Goal: Task Accomplishment & Management: Manage account settings

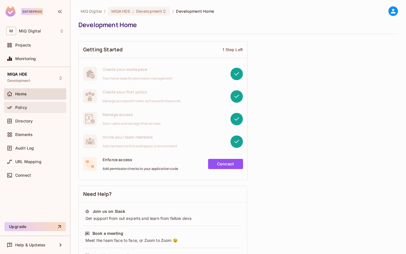
click at [36, 103] on div "Policy" at bounding box center [35, 107] width 62 height 11
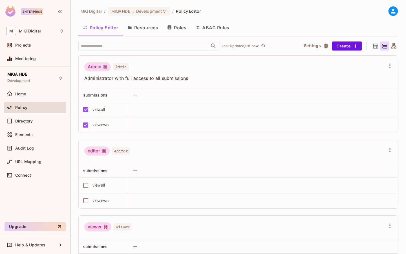
click at [210, 25] on button "ABAC Rules" at bounding box center [212, 28] width 43 height 14
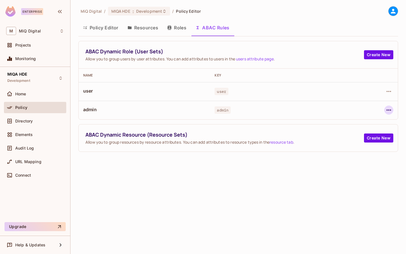
click at [388, 111] on icon "button" at bounding box center [388, 110] width 7 height 7
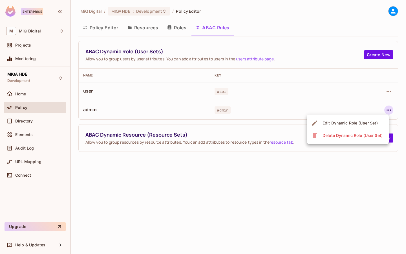
click at [357, 121] on div "Edit Dynamic Role (User Set)" at bounding box center [350, 123] width 55 height 6
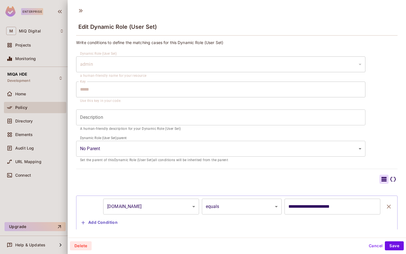
scroll to position [12, 0]
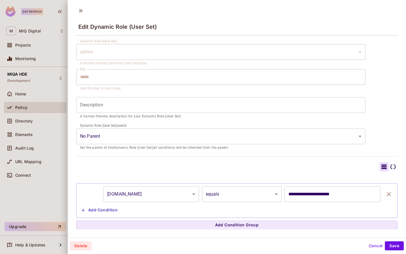
click at [313, 196] on input "**********" at bounding box center [332, 194] width 96 height 16
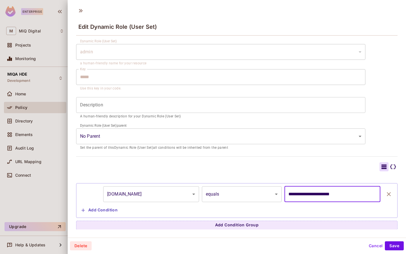
scroll to position [1, 0]
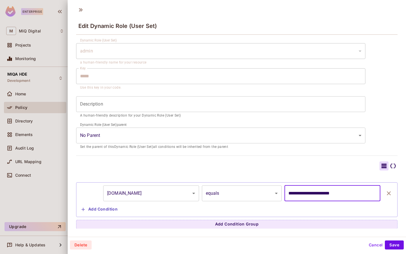
type input "**********"
click at [393, 241] on button "Save" at bounding box center [394, 244] width 19 height 9
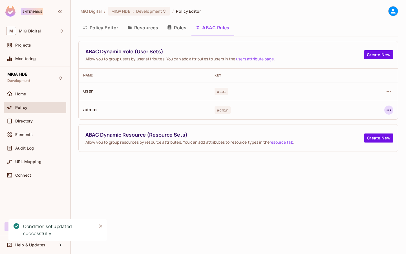
click at [387, 108] on icon "button" at bounding box center [388, 110] width 7 height 7
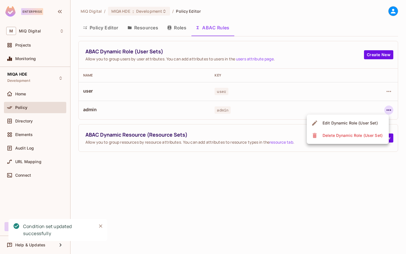
click at [357, 118] on span "Edit Dynamic Role (User Set)" at bounding box center [350, 122] width 59 height 9
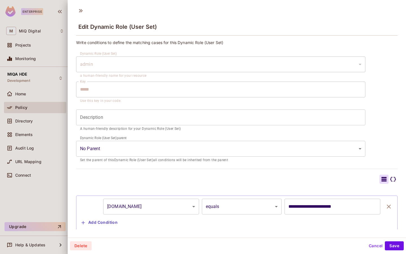
scroll to position [12, 0]
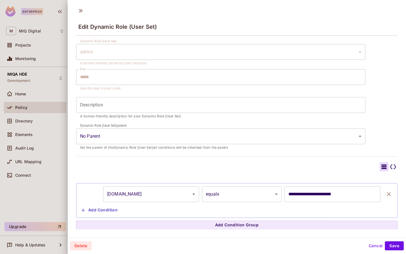
click at [139, 198] on body "Enterprise M MiQ Digital Projects Monitoring MIQA HDE Development Home Policy D…" at bounding box center [203, 127] width 406 height 254
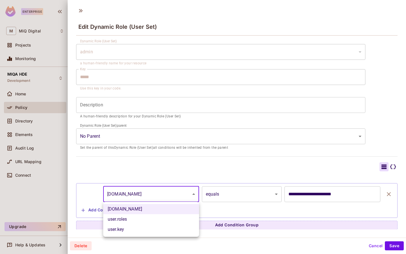
click at [78, 191] on div at bounding box center [203, 127] width 406 height 254
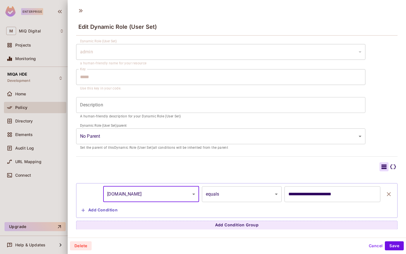
click at [314, 195] on input "**********" at bounding box center [332, 194] width 96 height 16
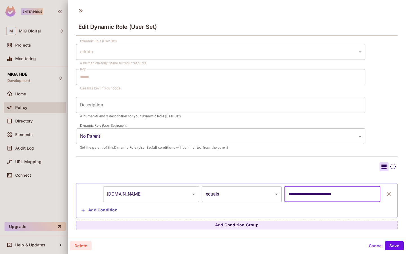
type input "**********"
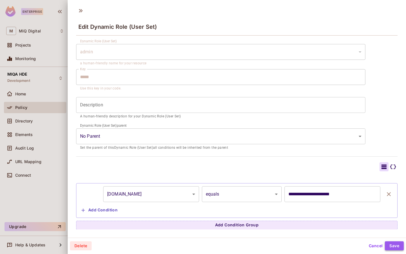
click at [403, 246] on button "Save" at bounding box center [394, 245] width 19 height 9
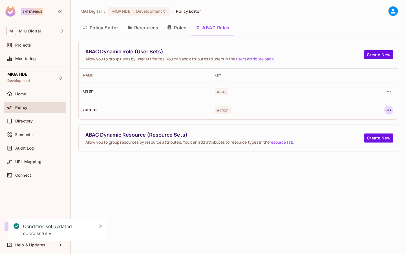
click at [389, 109] on icon "button" at bounding box center [388, 110] width 7 height 7
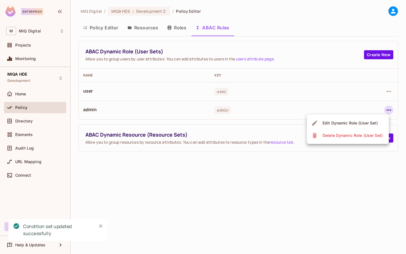
click at [330, 123] on div "Edit Dynamic Role (User Set)" at bounding box center [350, 123] width 55 height 6
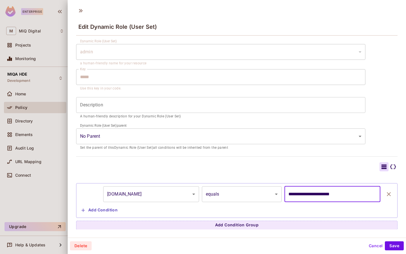
click at [302, 197] on input "**********" at bounding box center [332, 194] width 96 height 16
click at [348, 196] on input "**********" at bounding box center [332, 194] width 96 height 16
drag, startPoint x: 308, startPoint y: 194, endPoint x: 277, endPoint y: 194, distance: 31.3
click at [277, 194] on div "**********" at bounding box center [236, 194] width 315 height 16
type input "**********"
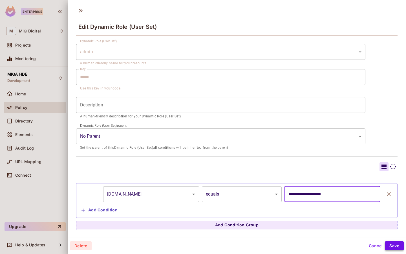
click at [391, 242] on button "Save" at bounding box center [394, 245] width 19 height 9
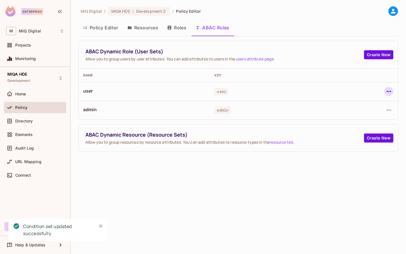
click at [387, 92] on icon "button" at bounding box center [388, 91] width 7 height 7
click at [348, 103] on div "Edit Dynamic Role (User Set)" at bounding box center [350, 105] width 55 height 6
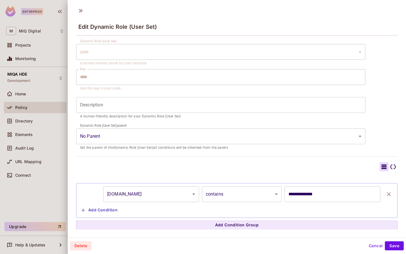
click at [372, 248] on button "Cancel" at bounding box center [376, 245] width 18 height 9
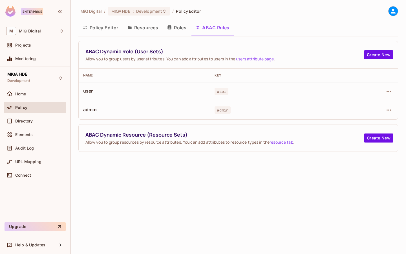
click at [94, 32] on button "Policy Editor" at bounding box center [100, 28] width 45 height 14
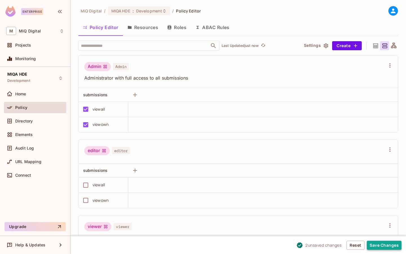
click at [392, 244] on button "Save Changes" at bounding box center [384, 245] width 35 height 9
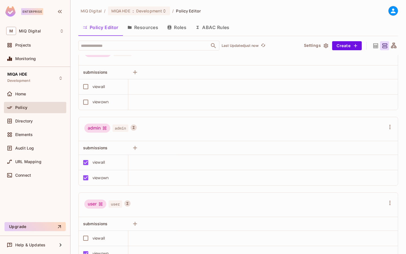
scroll to position [195, 0]
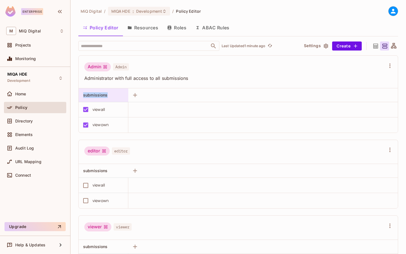
drag, startPoint x: 115, startPoint y: 96, endPoint x: 80, endPoint y: 96, distance: 35.5
click at [80, 96] on div "submissions" at bounding box center [104, 95] width 50 height 14
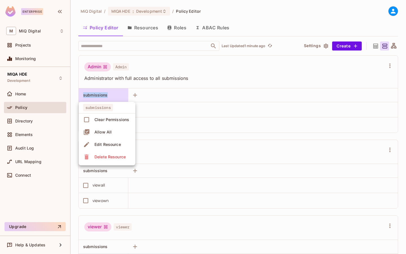
copy span "submissions"
click at [169, 80] on div at bounding box center [203, 127] width 406 height 254
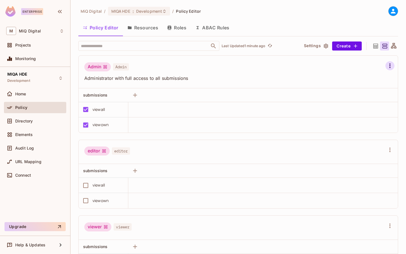
click at [387, 65] on icon "button" at bounding box center [390, 65] width 7 height 7
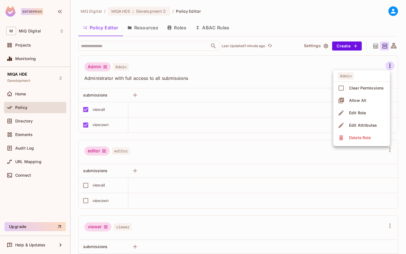
click at [362, 140] on div "Delete Role" at bounding box center [360, 138] width 22 height 6
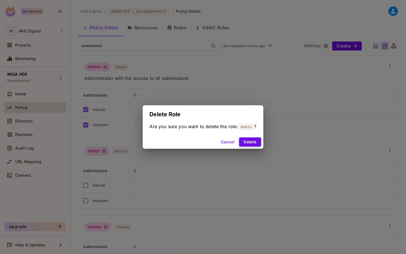
click at [247, 141] on button "Delete" at bounding box center [250, 141] width 22 height 9
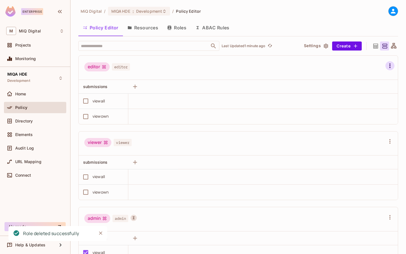
click at [389, 66] on icon "button" at bounding box center [390, 65] width 7 height 7
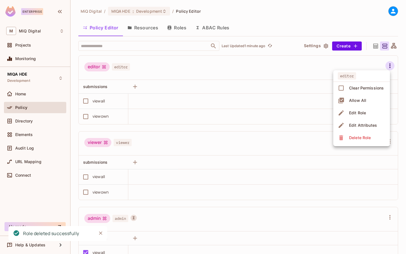
click at [351, 137] on div "Delete Role" at bounding box center [360, 138] width 22 height 6
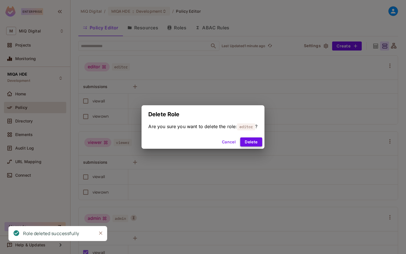
click at [255, 144] on button "Delete" at bounding box center [251, 141] width 22 height 9
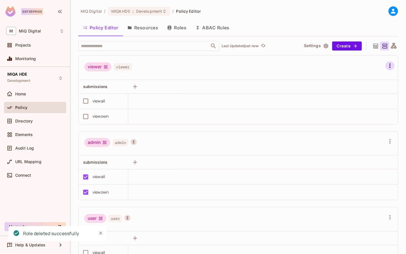
click at [392, 65] on icon "button" at bounding box center [390, 65] width 7 height 7
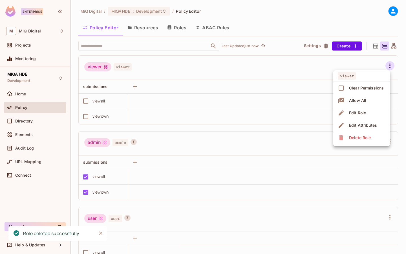
click at [353, 137] on div "Delete Role" at bounding box center [360, 138] width 22 height 6
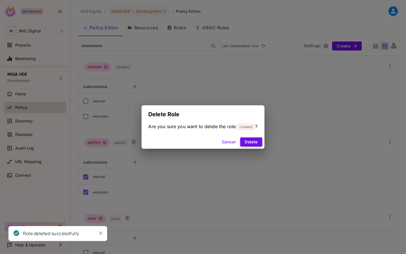
click at [255, 142] on button "Delete" at bounding box center [251, 141] width 22 height 9
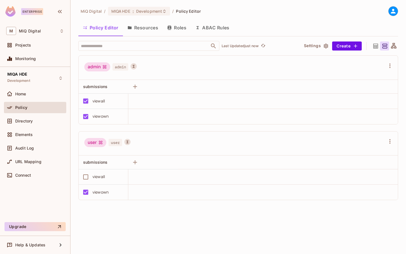
click at [213, 27] on button "ABAC Rules" at bounding box center [212, 28] width 43 height 14
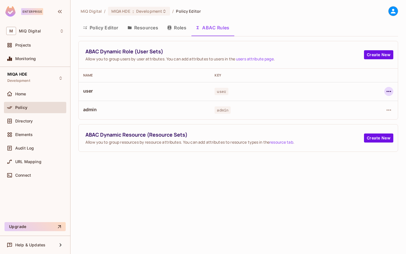
click at [391, 89] on icon "button" at bounding box center [388, 91] width 7 height 7
click at [359, 103] on div "Edit Dynamic Role (User Set)" at bounding box center [350, 105] width 55 height 6
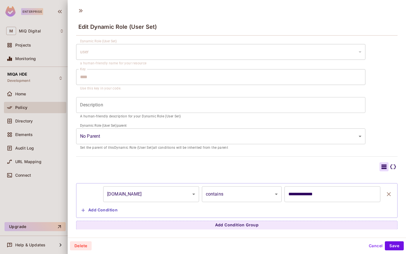
scroll to position [1, 0]
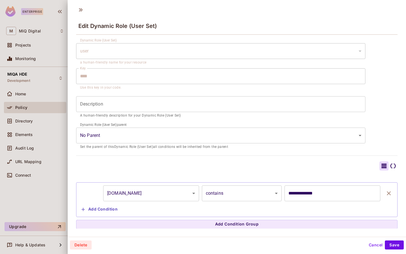
click at [37, 122] on div at bounding box center [203, 127] width 406 height 254
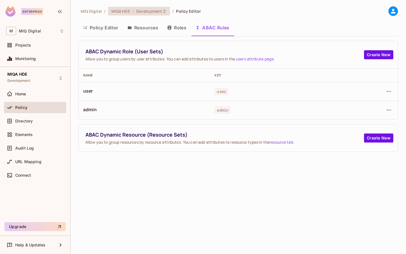
click at [123, 14] on div "MIQA HDE : Development" at bounding box center [139, 11] width 62 height 9
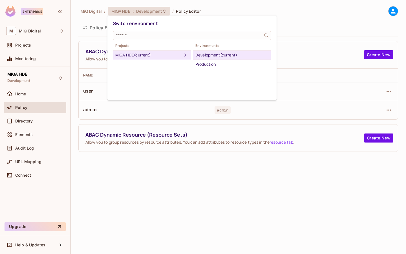
click at [210, 55] on div "Development (current)" at bounding box center [231, 55] width 73 height 7
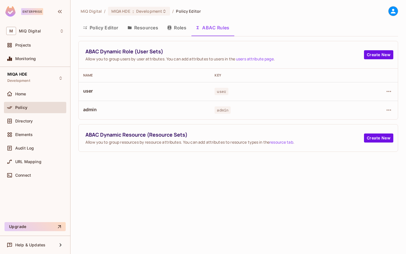
click at [395, 11] on icon at bounding box center [393, 11] width 7 height 7
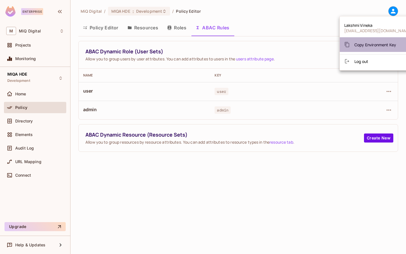
click at [380, 43] on span "Copy Environment Key" at bounding box center [375, 44] width 42 height 5
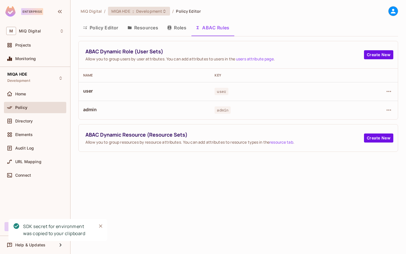
click at [136, 10] on span "Development" at bounding box center [149, 10] width 26 height 5
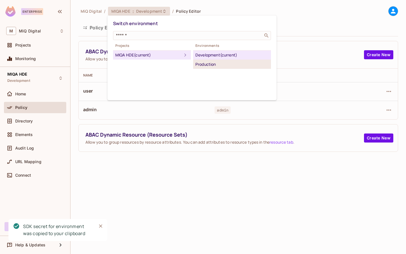
click at [215, 62] on div "Production" at bounding box center [231, 64] width 73 height 7
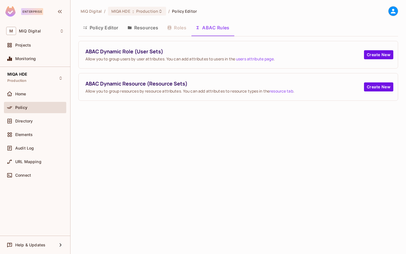
click at [393, 12] on icon at bounding box center [393, 11] width 5 height 5
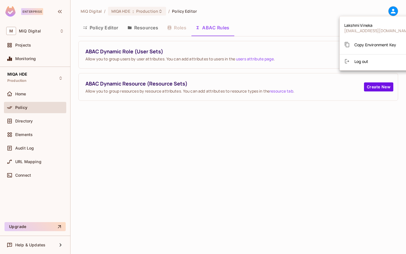
click at [371, 47] on span "Copy Environment Key" at bounding box center [375, 44] width 42 height 5
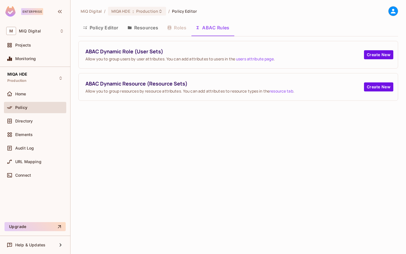
click at [187, 61] on span "Allow you to group users by user attributes. You can add attributes to users in…" at bounding box center [224, 58] width 279 height 5
click at [99, 53] on span "ABAC Dynamic Role (User Sets)" at bounding box center [224, 51] width 279 height 7
click at [48, 107] on div "Policy" at bounding box center [39, 107] width 49 height 5
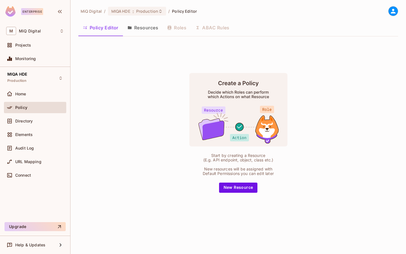
click at [209, 27] on div "Policy Editor Resources Roles ABAC Rules" at bounding box center [238, 28] width 320 height 14
click at [146, 12] on span "Production" at bounding box center [147, 10] width 22 height 5
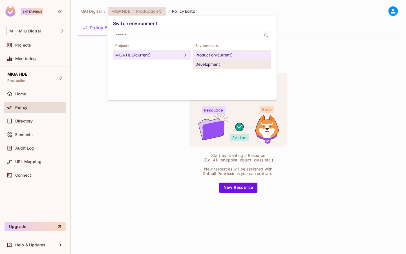
click at [210, 66] on div "Development" at bounding box center [231, 64] width 73 height 7
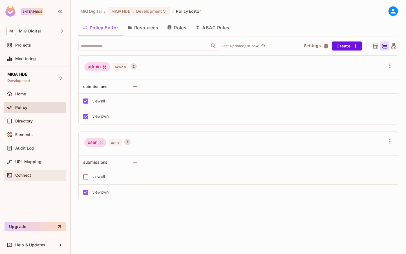
click at [33, 175] on div "Connect" at bounding box center [39, 175] width 49 height 5
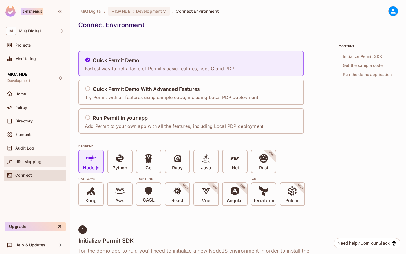
click at [39, 161] on span "URL Mapping" at bounding box center [28, 161] width 26 height 5
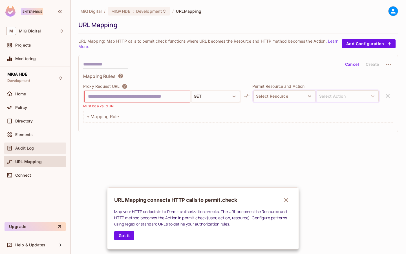
click at [37, 153] on div at bounding box center [203, 127] width 406 height 254
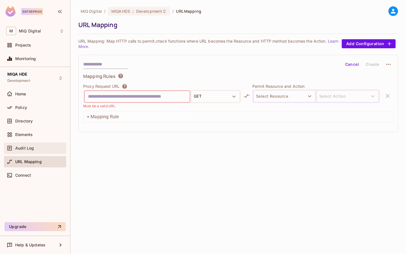
click at [37, 153] on div "Audit Log" at bounding box center [35, 147] width 62 height 11
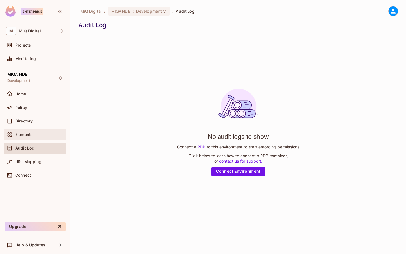
click at [36, 136] on div "Elements" at bounding box center [39, 134] width 49 height 5
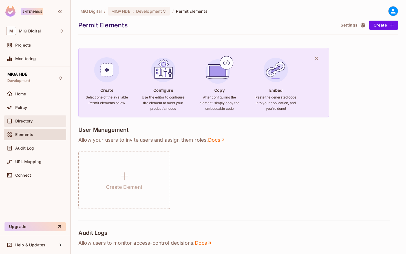
click at [34, 125] on div "Directory" at bounding box center [35, 120] width 62 height 11
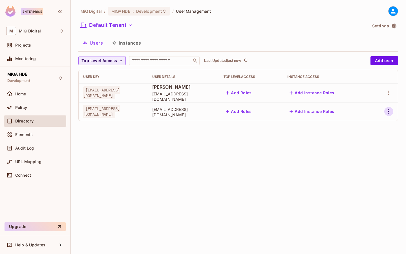
click at [388, 110] on icon "button" at bounding box center [388, 111] width 7 height 7
click at [372, 145] on span "Delete User" at bounding box center [367, 149] width 26 height 9
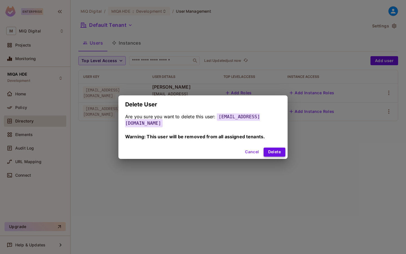
click at [274, 151] on button "Delete" at bounding box center [275, 151] width 22 height 9
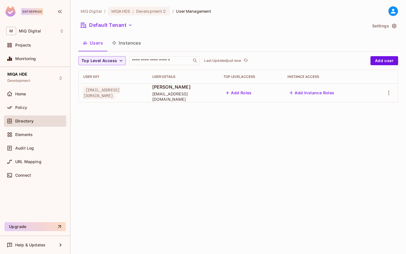
click at [133, 30] on div "Default Tenant" at bounding box center [222, 26] width 289 height 11
click at [132, 27] on icon "button" at bounding box center [130, 25] width 6 height 6
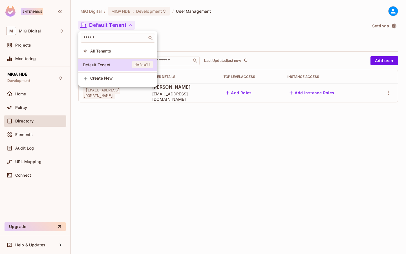
click at [135, 47] on li "All Tenants" at bounding box center [117, 51] width 79 height 12
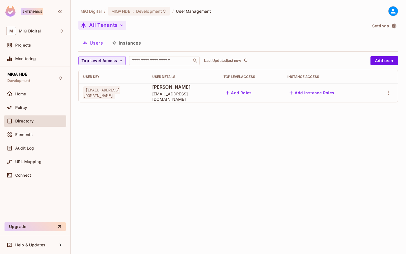
click at [133, 45] on button "Instances" at bounding box center [126, 43] width 38 height 14
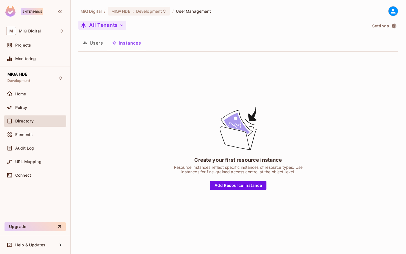
click at [99, 44] on button "Users" at bounding box center [92, 43] width 29 height 14
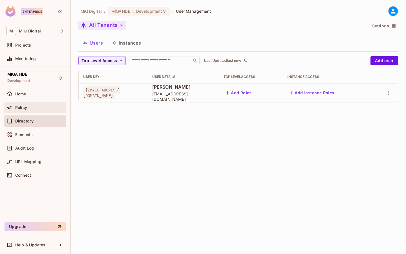
click at [31, 109] on div "Policy" at bounding box center [39, 107] width 49 height 5
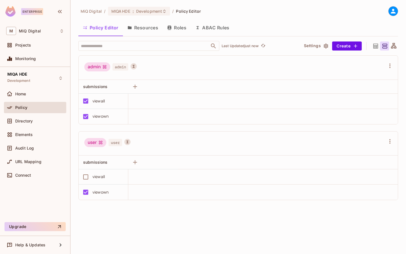
click at [215, 26] on button "ABAC Rules" at bounding box center [212, 28] width 43 height 14
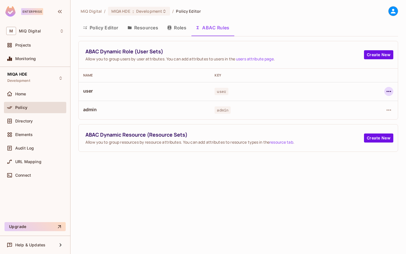
click at [388, 90] on icon "button" at bounding box center [388, 91] width 7 height 7
click at [348, 102] on div "Edit Dynamic Role (User Set)" at bounding box center [350, 105] width 55 height 6
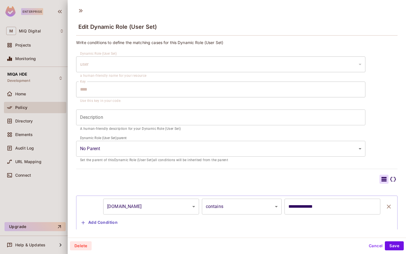
scroll to position [12, 0]
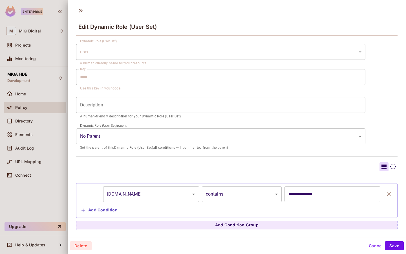
click at [392, 193] on icon "button" at bounding box center [388, 194] width 7 height 7
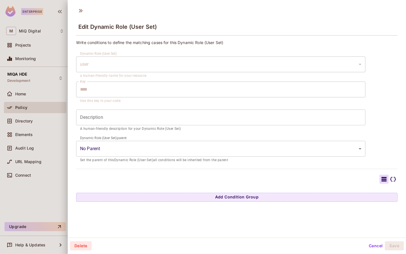
click at [371, 246] on button "Cancel" at bounding box center [376, 245] width 18 height 9
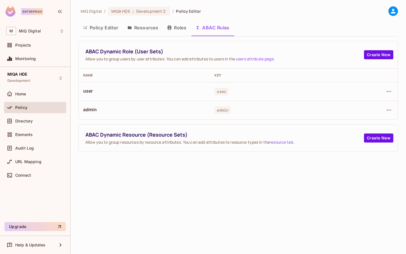
click at [393, 111] on td at bounding box center [370, 110] width 56 height 19
click at [389, 111] on icon "button" at bounding box center [388, 110] width 7 height 7
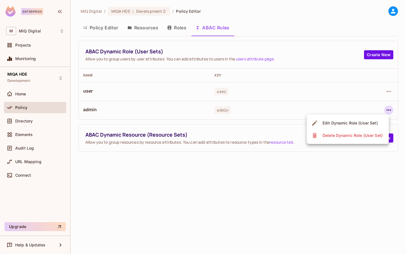
click at [359, 120] on div "Edit Dynamic Role (User Set)" at bounding box center [350, 123] width 55 height 6
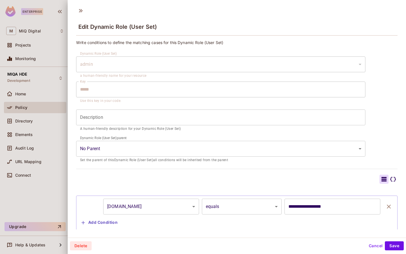
click at [297, 206] on input "**********" at bounding box center [332, 206] width 96 height 16
drag, startPoint x: 302, startPoint y: 206, endPoint x: 367, endPoint y: 206, distance: 64.8
click at [367, 206] on input "**********" at bounding box center [332, 206] width 96 height 16
type input "**********"
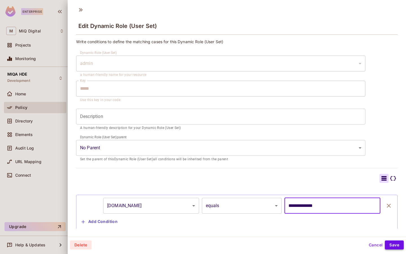
click at [395, 245] on button "Save" at bounding box center [394, 244] width 19 height 9
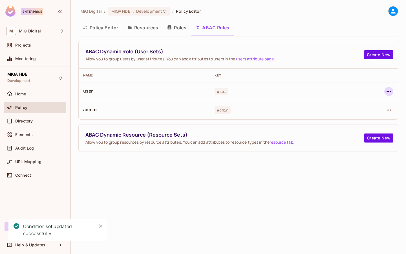
click at [389, 92] on icon "button" at bounding box center [388, 91] width 7 height 7
click at [350, 78] on div at bounding box center [203, 127] width 406 height 254
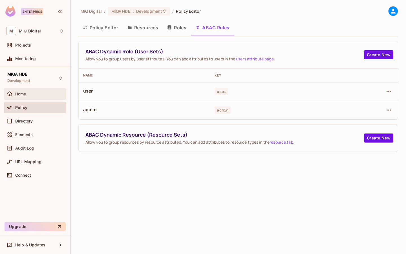
click at [41, 96] on div "Home" at bounding box center [39, 94] width 49 height 5
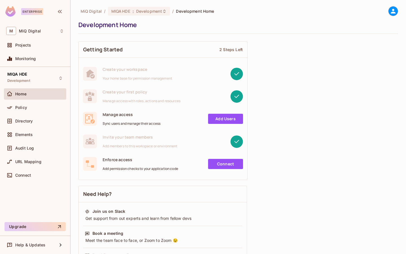
click at [35, 51] on div "Projects" at bounding box center [35, 46] width 62 height 14
click at [38, 46] on div "Projects" at bounding box center [39, 45] width 49 height 5
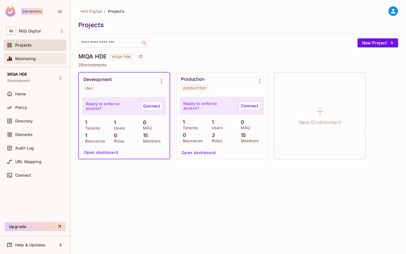
click at [32, 58] on span "Monitoring" at bounding box center [25, 58] width 21 height 5
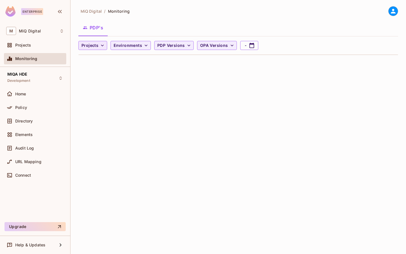
click at [98, 42] on span "Projects" at bounding box center [89, 45] width 17 height 7
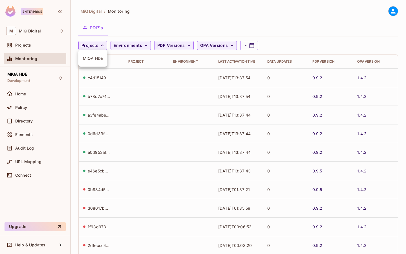
click at [95, 79] on div at bounding box center [203, 127] width 406 height 254
click at [95, 79] on div "c4d15149-12e7-42f4-bf88-fa5fa956b4f2" at bounding box center [99, 77] width 23 height 5
click at [95, 79] on div "a3fe4abe-7d7b-449e-baec-b296e7e82ba4" at bounding box center [99, 77] width 23 height 5
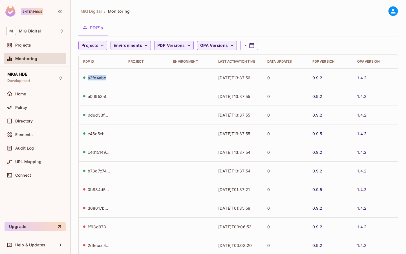
click at [95, 79] on div "a3fe4abe-7d7b-449e-baec-b296e7e82ba4" at bounding box center [99, 77] width 23 height 5
click at [245, 62] on div "Last Activation Time" at bounding box center [238, 61] width 40 height 5
click at [238, 64] on th "Last Activation Time" at bounding box center [238, 62] width 49 height 14
click at [231, 59] on div "Last Activation Time" at bounding box center [238, 61] width 40 height 5
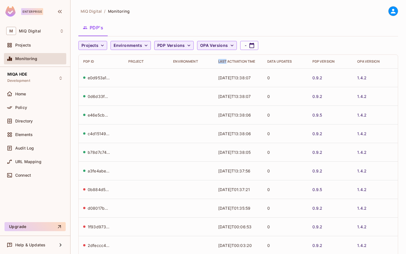
click at [231, 59] on div "Last Activation Time" at bounding box center [238, 61] width 40 height 5
click at [265, 83] on td "0" at bounding box center [285, 77] width 45 height 19
click at [243, 60] on div "Last Activation Time" at bounding box center [238, 61] width 40 height 5
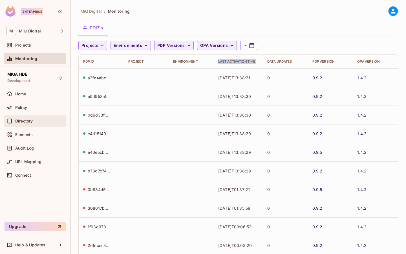
click at [31, 122] on span "Directory" at bounding box center [23, 121] width 17 height 5
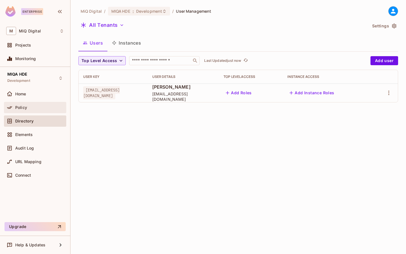
click at [40, 111] on div "Policy" at bounding box center [35, 107] width 62 height 11
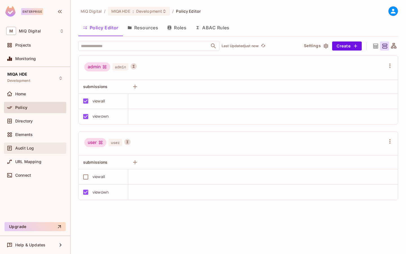
click at [37, 151] on div "Audit Log" at bounding box center [35, 147] width 62 height 11
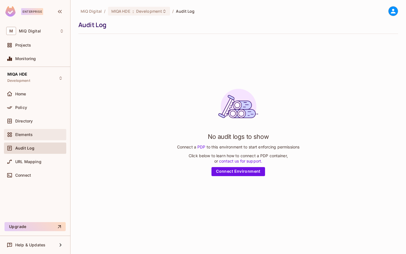
click at [30, 134] on span "Elements" at bounding box center [23, 134] width 17 height 5
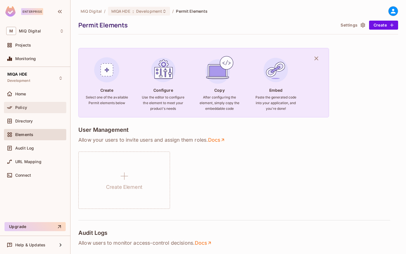
click at [30, 109] on div "Policy" at bounding box center [39, 107] width 49 height 5
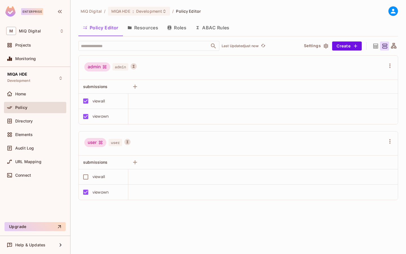
click at [210, 24] on button "ABAC Rules" at bounding box center [212, 28] width 43 height 14
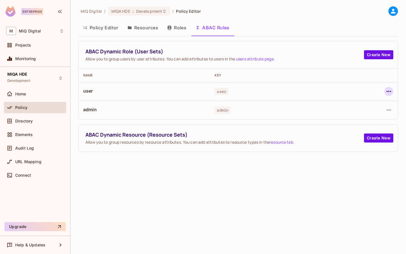
click at [390, 91] on icon "button" at bounding box center [389, 91] width 5 height 1
click at [347, 109] on li "Edit Dynamic Role (User Set)" at bounding box center [348, 104] width 82 height 12
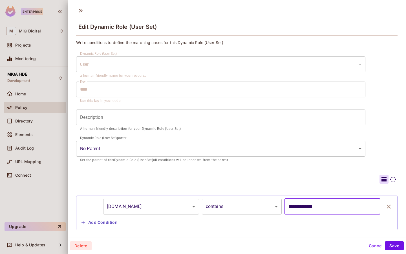
drag, startPoint x: 327, startPoint y: 205, endPoint x: 287, endPoint y: 205, distance: 40.3
click at [287, 205] on input "**********" at bounding box center [332, 206] width 96 height 16
type input "*********"
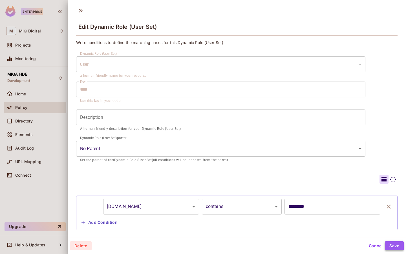
click at [395, 248] on button "Save" at bounding box center [394, 245] width 19 height 9
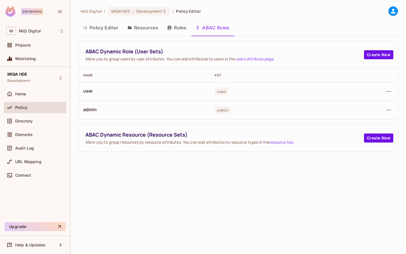
click at [102, 30] on button "Policy Editor" at bounding box center [100, 28] width 45 height 14
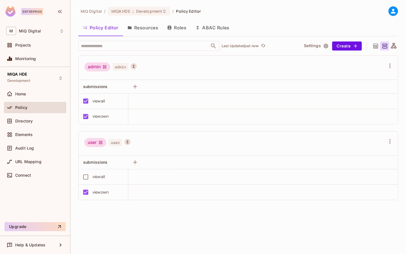
click at [311, 44] on button "Settings" at bounding box center [316, 45] width 28 height 9
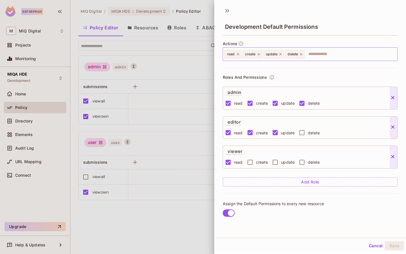
click at [347, 56] on input "text" at bounding box center [350, 53] width 90 height 11
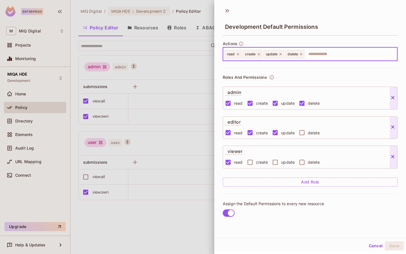
click at [347, 56] on input "text" at bounding box center [350, 53] width 90 height 11
click at [237, 54] on icon at bounding box center [238, 54] width 4 height 4
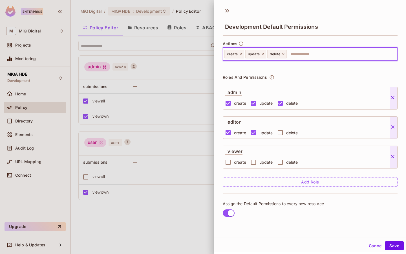
click at [237, 54] on span "create" at bounding box center [232, 54] width 11 height 5
click at [243, 54] on div "create" at bounding box center [234, 54] width 20 height 8
click at [241, 54] on icon at bounding box center [241, 54] width 4 height 4
click at [241, 54] on icon at bounding box center [242, 54] width 4 height 4
click at [241, 54] on icon at bounding box center [241, 54] width 4 height 4
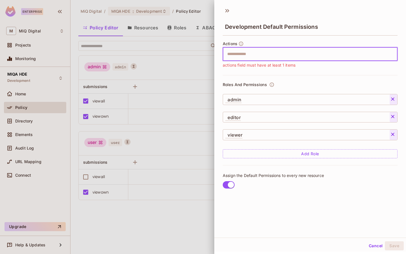
click at [247, 55] on input "text" at bounding box center [309, 53] width 171 height 11
type input "*"
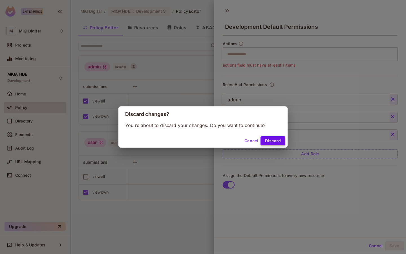
click at [281, 140] on button "Discard" at bounding box center [273, 140] width 25 height 9
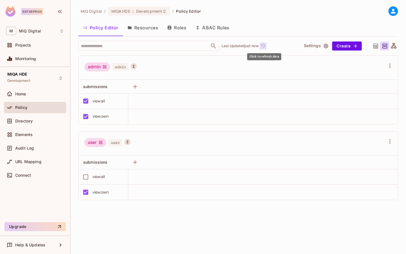
click at [261, 45] on button "Click to refresh data" at bounding box center [263, 46] width 7 height 7
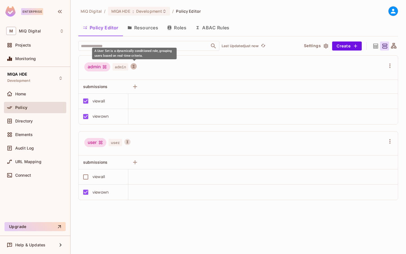
click at [134, 67] on icon "A User Set is a dynamically conditioned role, grouping users based on real-time…" at bounding box center [134, 66] width 2 height 3
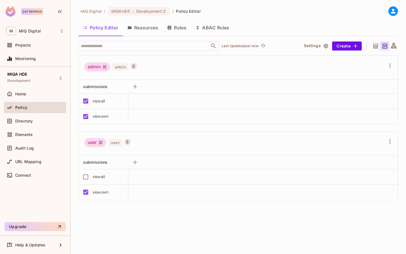
click at [313, 44] on button "Settings" at bounding box center [316, 45] width 28 height 9
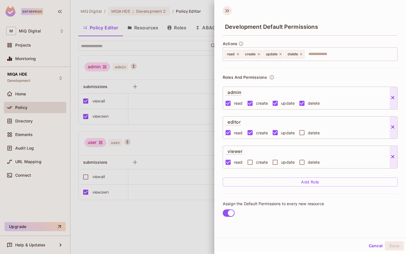
click at [231, 12] on icon at bounding box center [227, 10] width 9 height 9
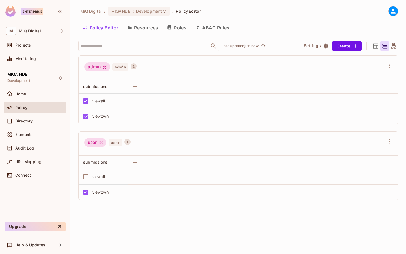
click at [375, 47] on icon at bounding box center [375, 46] width 7 height 7
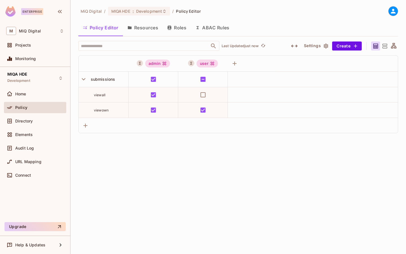
click at [387, 48] on icon at bounding box center [384, 46] width 5 height 5
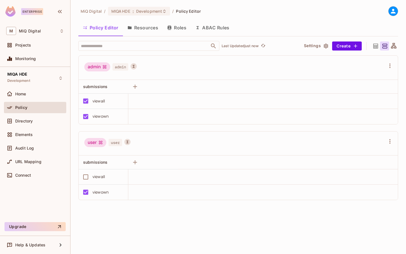
click at [394, 48] on icon at bounding box center [393, 46] width 7 height 7
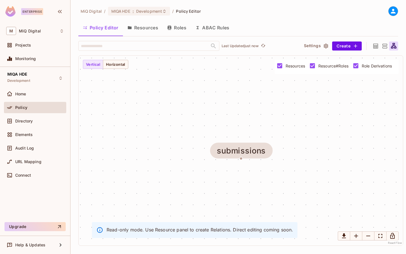
click at [385, 48] on icon at bounding box center [384, 46] width 7 height 7
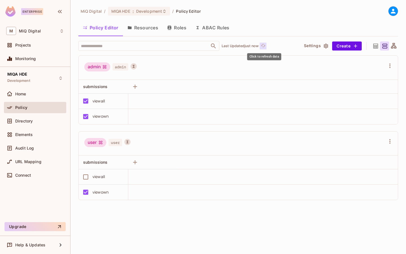
click at [262, 46] on button "Click to refresh data" at bounding box center [263, 46] width 7 height 7
click at [32, 160] on span "URL Mapping" at bounding box center [28, 161] width 26 height 5
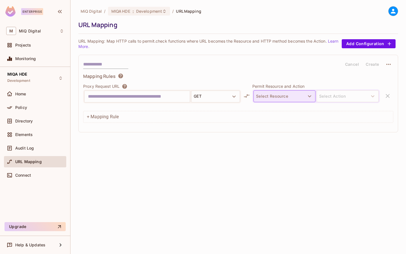
click at [284, 92] on button "Select Resource" at bounding box center [284, 96] width 62 height 12
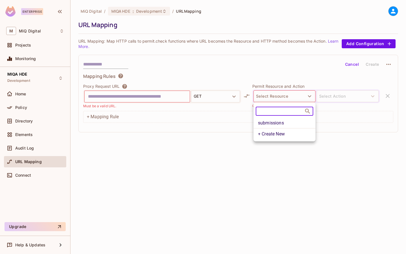
click at [277, 118] on li "submissions" at bounding box center [284, 123] width 62 height 10
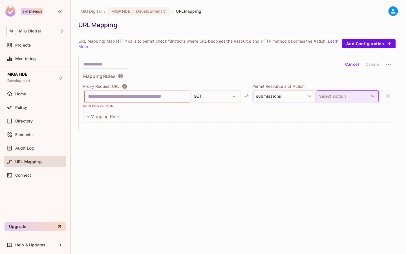
click at [334, 91] on button "Select Action" at bounding box center [348, 96] width 62 height 12
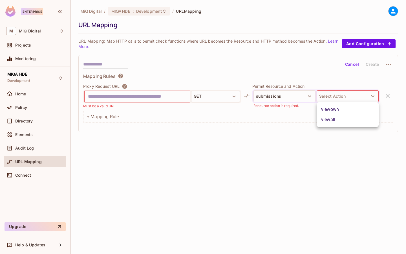
click at [336, 122] on li "viewall" at bounding box center [348, 119] width 62 height 10
click at [120, 101] on input "text" at bounding box center [137, 96] width 98 height 9
click at [349, 64] on button "Cancel" at bounding box center [352, 64] width 18 height 9
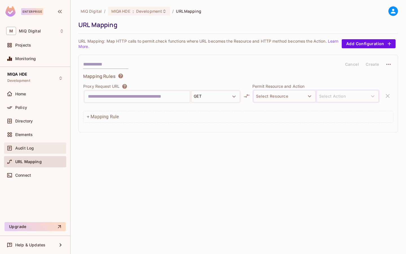
click at [33, 153] on div "Audit Log" at bounding box center [35, 147] width 62 height 11
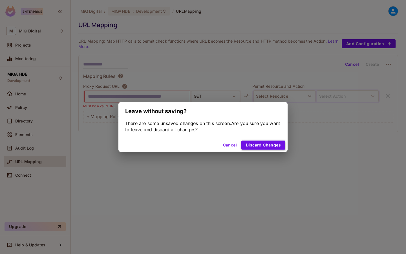
click at [252, 146] on button "Discard Changes" at bounding box center [263, 144] width 44 height 9
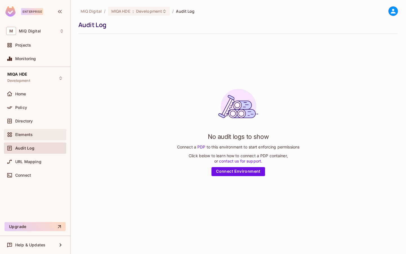
click at [56, 135] on div "Elements" at bounding box center [39, 134] width 49 height 5
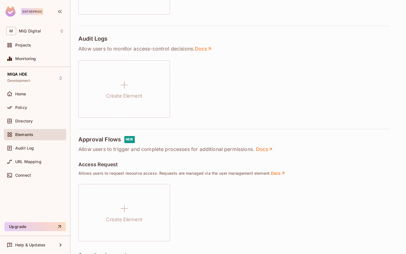
scroll to position [374, 0]
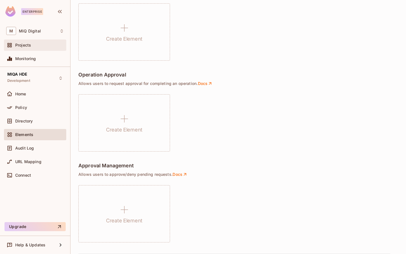
click at [28, 48] on div "Projects" at bounding box center [35, 45] width 58 height 7
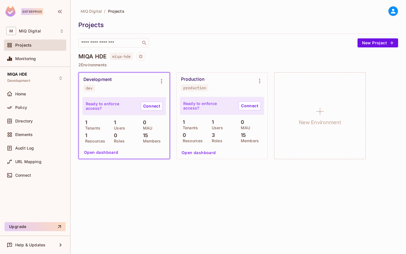
click at [111, 154] on button "Open dashboard" at bounding box center [101, 152] width 39 height 9
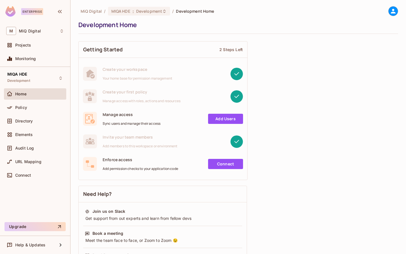
click at [216, 118] on link "Add Users" at bounding box center [225, 119] width 35 height 10
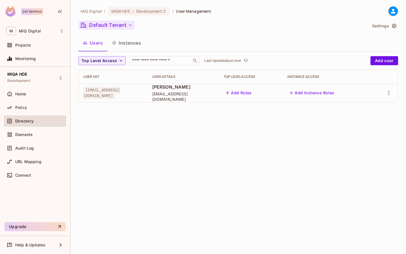
click at [127, 27] on button "Default Tenant" at bounding box center [106, 25] width 56 height 9
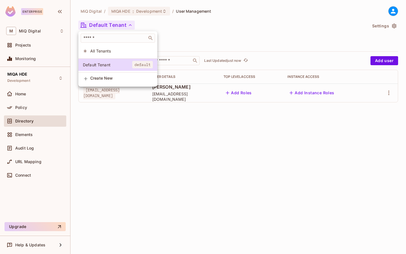
click at [390, 95] on div at bounding box center [203, 127] width 406 height 254
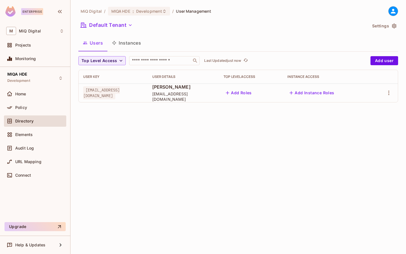
click at [390, 95] on icon "button" at bounding box center [388, 92] width 7 height 7
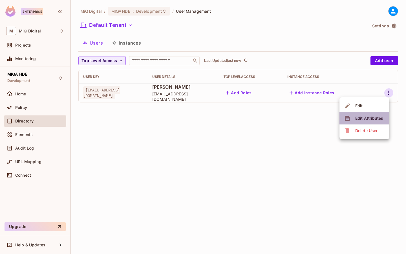
click at [373, 121] on span "Edit Attributes" at bounding box center [369, 118] width 31 height 9
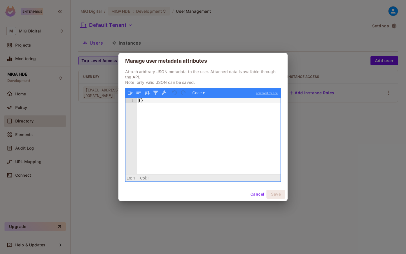
click at [254, 192] on button "Cancel" at bounding box center [257, 193] width 18 height 9
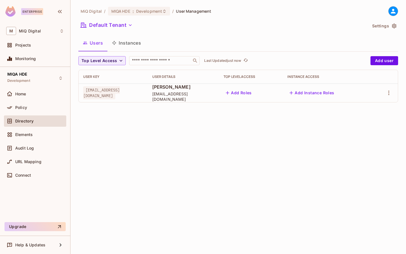
click at [136, 42] on button "Instances" at bounding box center [126, 43] width 38 height 14
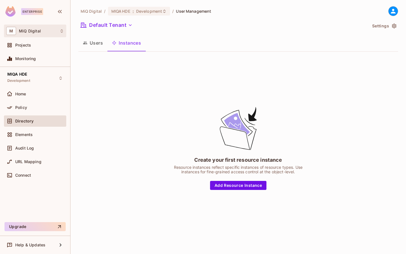
click at [42, 32] on div "M MiQ Digital" at bounding box center [35, 31] width 58 height 8
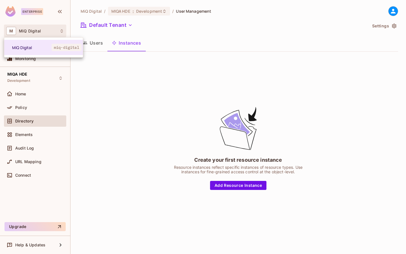
click at [116, 75] on div at bounding box center [203, 127] width 406 height 254
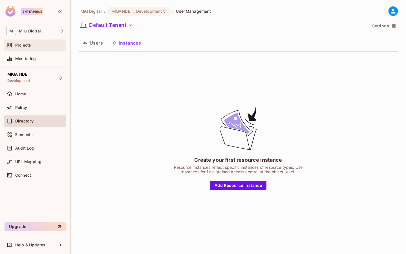
click at [42, 43] on div "Projects" at bounding box center [39, 45] width 49 height 5
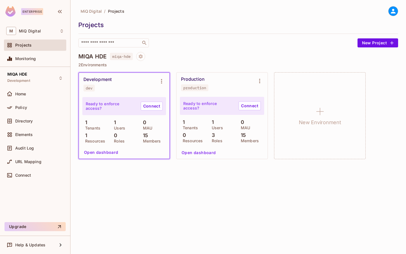
click at [107, 153] on button "Open dashboard" at bounding box center [101, 152] width 39 height 9
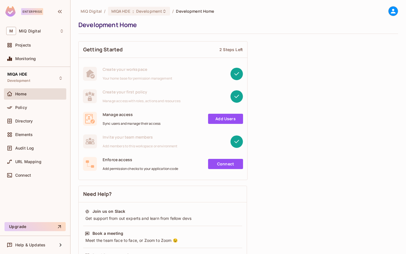
click at [36, 95] on div "Home" at bounding box center [39, 94] width 49 height 5
click at [33, 125] on div "Directory" at bounding box center [35, 120] width 62 height 11
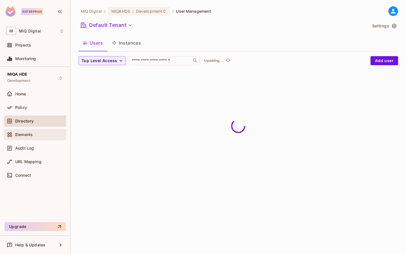
click at [31, 133] on span "Elements" at bounding box center [23, 134] width 17 height 5
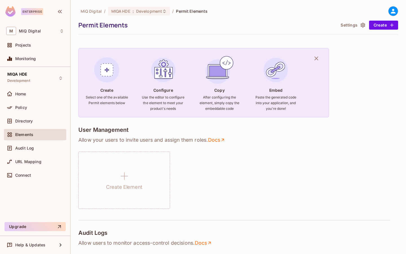
click at [34, 114] on div "Policy" at bounding box center [35, 109] width 62 height 14
click at [36, 107] on div "Policy" at bounding box center [39, 107] width 49 height 5
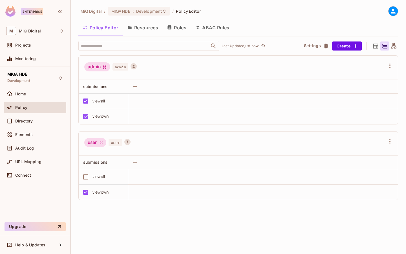
click at [142, 31] on button "Resources" at bounding box center [143, 28] width 40 height 14
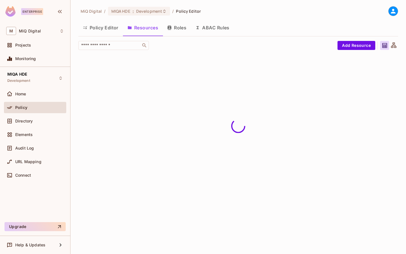
click at [98, 28] on button "Policy Editor" at bounding box center [100, 28] width 45 height 14
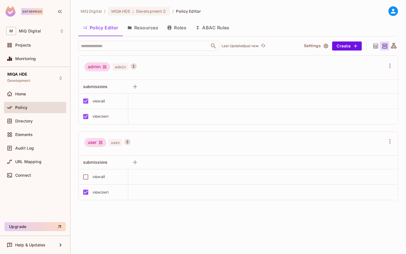
click at [147, 31] on button "Resources" at bounding box center [143, 28] width 40 height 14
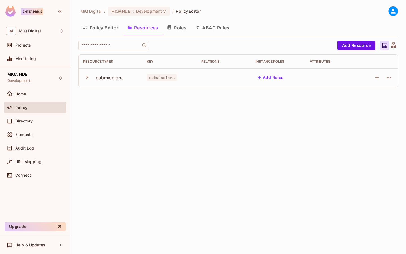
click at [206, 31] on button "ABAC Rules" at bounding box center [212, 28] width 43 height 14
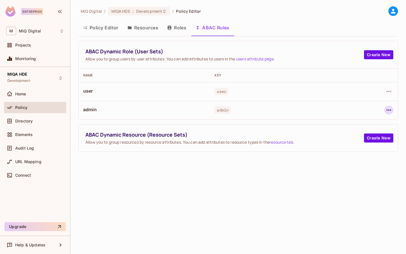
click at [388, 107] on icon "button" at bounding box center [388, 110] width 7 height 7
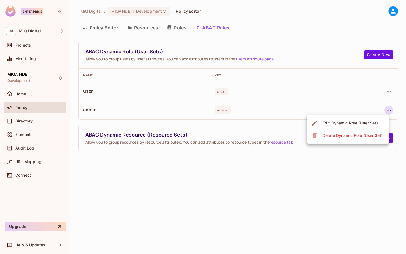
click at [353, 122] on div "Edit Dynamic Role (User Set)" at bounding box center [350, 123] width 55 height 6
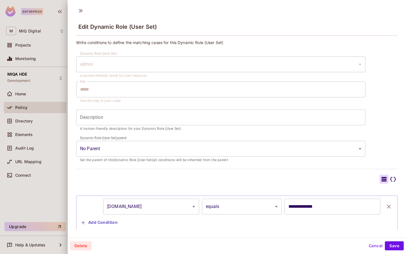
click at [306, 208] on input "**********" at bounding box center [332, 206] width 96 height 16
type input "**********"
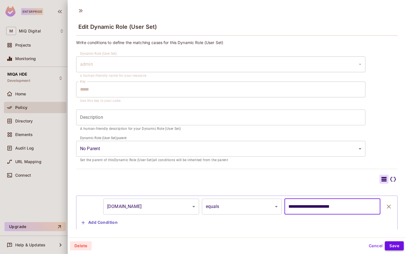
click at [390, 243] on button "Save" at bounding box center [394, 245] width 19 height 9
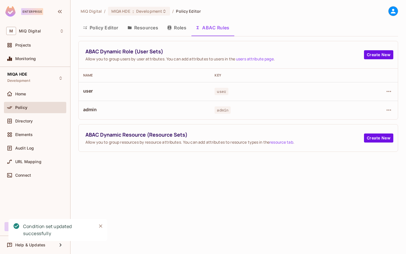
click at [101, 33] on button "Policy Editor" at bounding box center [100, 28] width 45 height 14
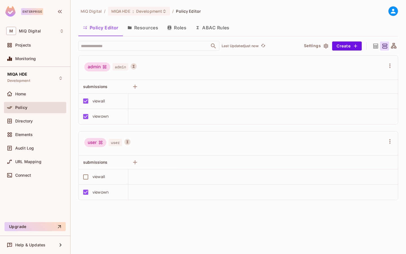
click at [208, 26] on button "ABAC Rules" at bounding box center [212, 28] width 43 height 14
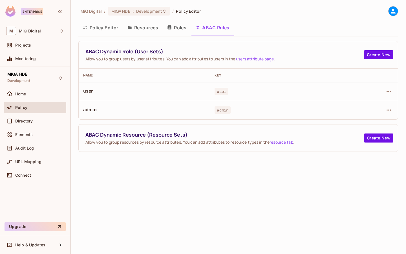
click at [383, 108] on div at bounding box center [369, 109] width 47 height 9
click at [388, 109] on icon "button" at bounding box center [388, 110] width 7 height 7
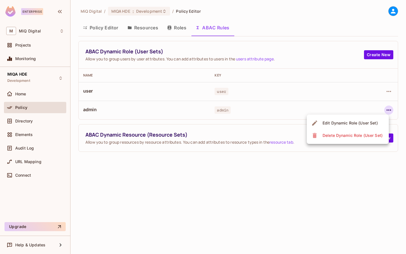
click at [358, 117] on li "Edit Dynamic Role (User Set)" at bounding box center [348, 123] width 82 height 12
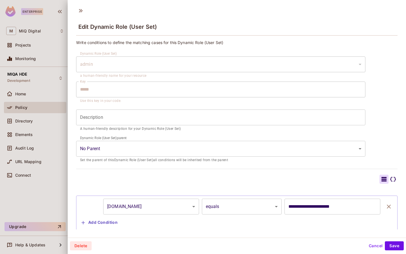
click at [14, 117] on div at bounding box center [203, 127] width 406 height 254
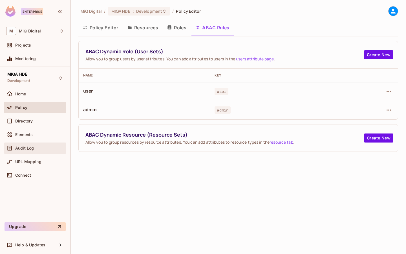
click at [28, 149] on span "Audit Log" at bounding box center [24, 148] width 19 height 5
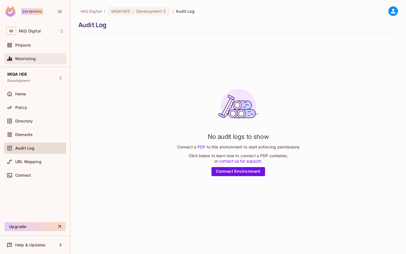
click at [27, 55] on div "Monitoring" at bounding box center [35, 58] width 62 height 11
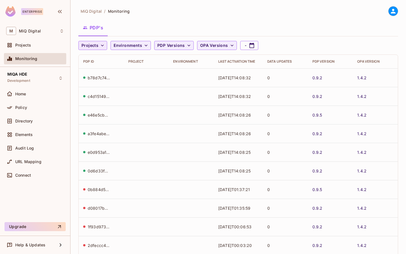
click at [98, 48] on span "Projects" at bounding box center [89, 45] width 17 height 7
click at [94, 58] on span "MIQA HDE" at bounding box center [93, 58] width 20 height 5
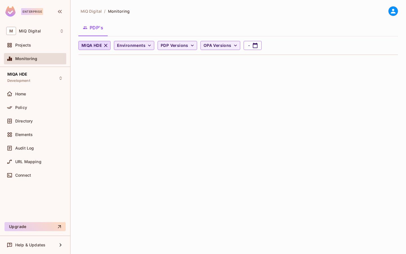
click at [123, 42] on span "Environments" at bounding box center [131, 45] width 28 height 7
click at [127, 55] on li "Development" at bounding box center [131, 58] width 34 height 12
click at [183, 46] on span "PDP Versions" at bounding box center [173, 45] width 28 height 7
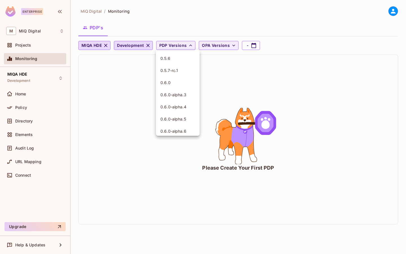
click at [235, 61] on div at bounding box center [203, 127] width 406 height 254
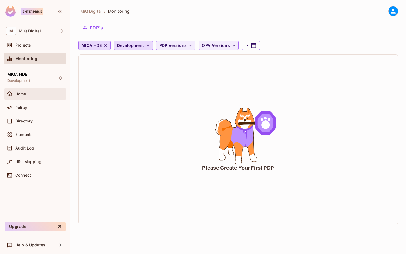
click at [24, 95] on span "Home" at bounding box center [20, 94] width 11 height 5
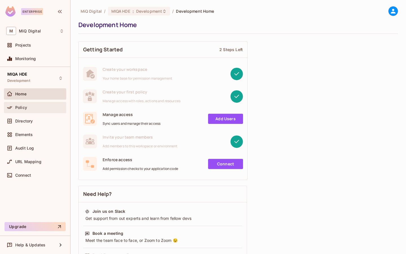
click at [25, 103] on div "Policy" at bounding box center [35, 107] width 62 height 11
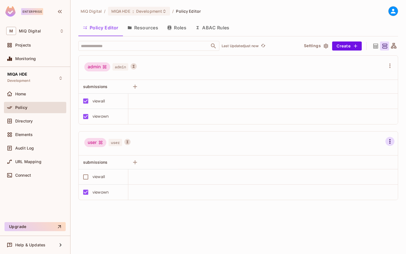
click at [388, 139] on icon "button" at bounding box center [390, 141] width 7 height 7
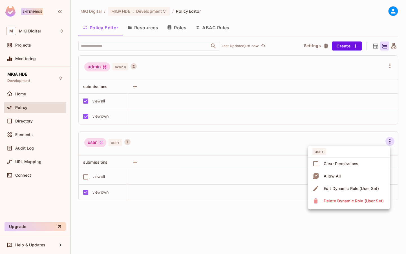
click at [342, 191] on span "Edit Dynamic Role (User Set)" at bounding box center [351, 188] width 59 height 9
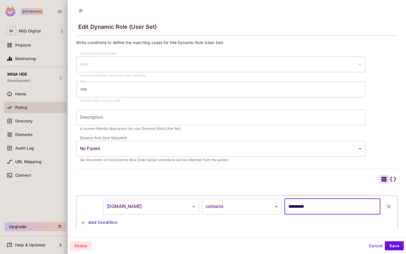
drag, startPoint x: 318, startPoint y: 206, endPoint x: 277, endPoint y: 206, distance: 40.6
click at [278, 206] on div "**********" at bounding box center [236, 206] width 315 height 16
type input "**********"
click at [394, 245] on button "Save" at bounding box center [394, 245] width 19 height 9
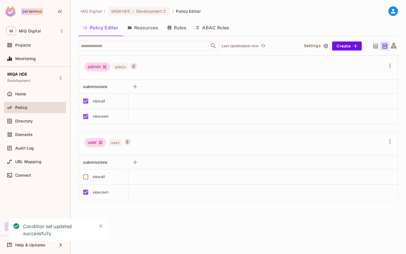
click at [35, 182] on div "Connect" at bounding box center [35, 176] width 62 height 14
click at [37, 150] on div "Audit Log" at bounding box center [39, 148] width 49 height 5
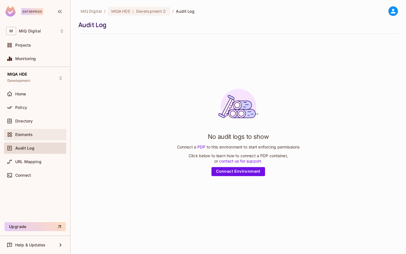
click at [36, 139] on div "Elements" at bounding box center [35, 134] width 62 height 11
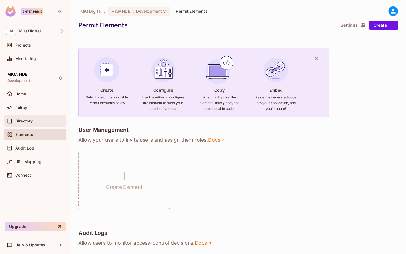
click at [33, 123] on span "Directory" at bounding box center [23, 121] width 17 height 5
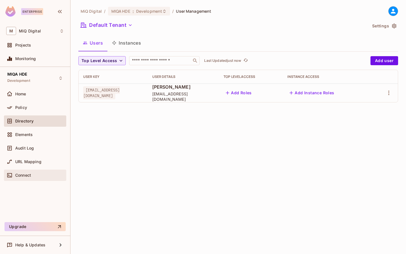
click at [30, 175] on span "Connect" at bounding box center [23, 175] width 16 height 5
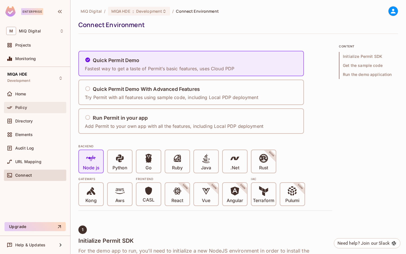
click at [34, 112] on div "Policy" at bounding box center [35, 107] width 62 height 11
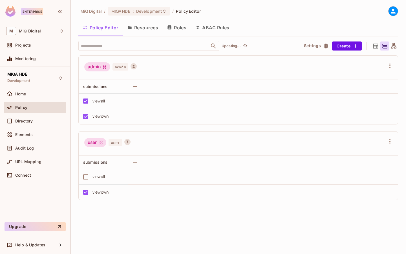
click at [177, 24] on button "Roles" at bounding box center [177, 28] width 28 height 14
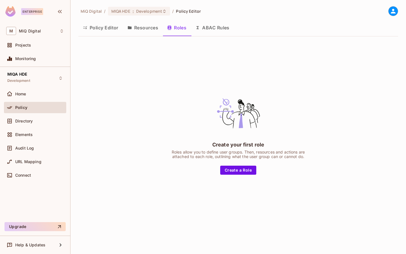
click at [206, 26] on button "ABAC Rules" at bounding box center [212, 28] width 43 height 14
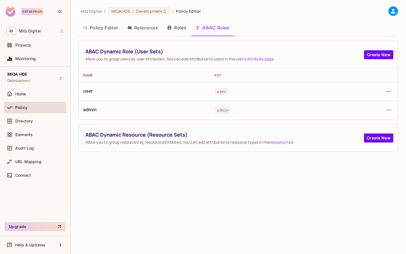
click at [176, 29] on button "Roles" at bounding box center [177, 28] width 28 height 14
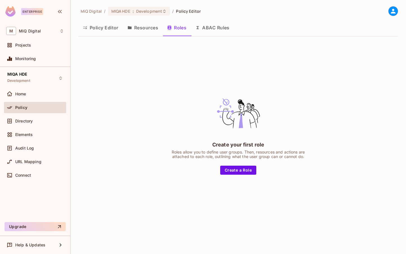
click at [394, 11] on icon at bounding box center [393, 11] width 7 height 7
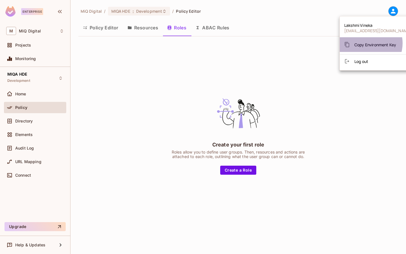
click at [367, 43] on span "Copy Environment Key" at bounding box center [375, 44] width 42 height 5
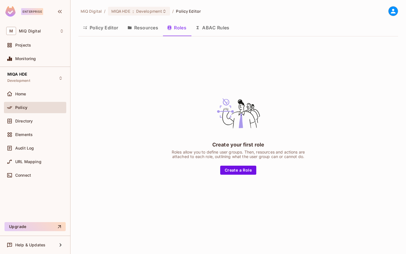
click at [150, 32] on button "Resources" at bounding box center [143, 28] width 40 height 14
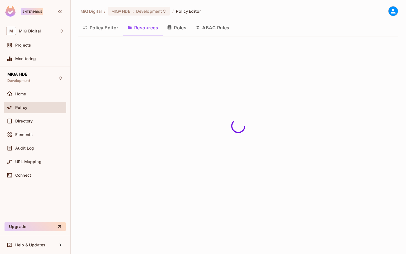
click at [203, 29] on button "ABAC Rules" at bounding box center [212, 28] width 43 height 14
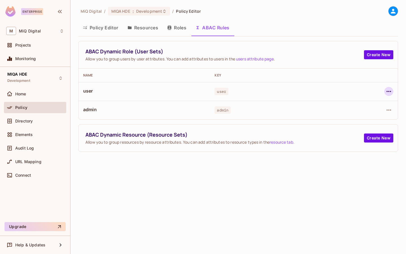
click at [389, 90] on icon "button" at bounding box center [388, 91] width 7 height 7
click at [350, 103] on div "Edit Dynamic Role (User Set)" at bounding box center [350, 105] width 55 height 6
